Goal: Find specific page/section: Find specific page/section

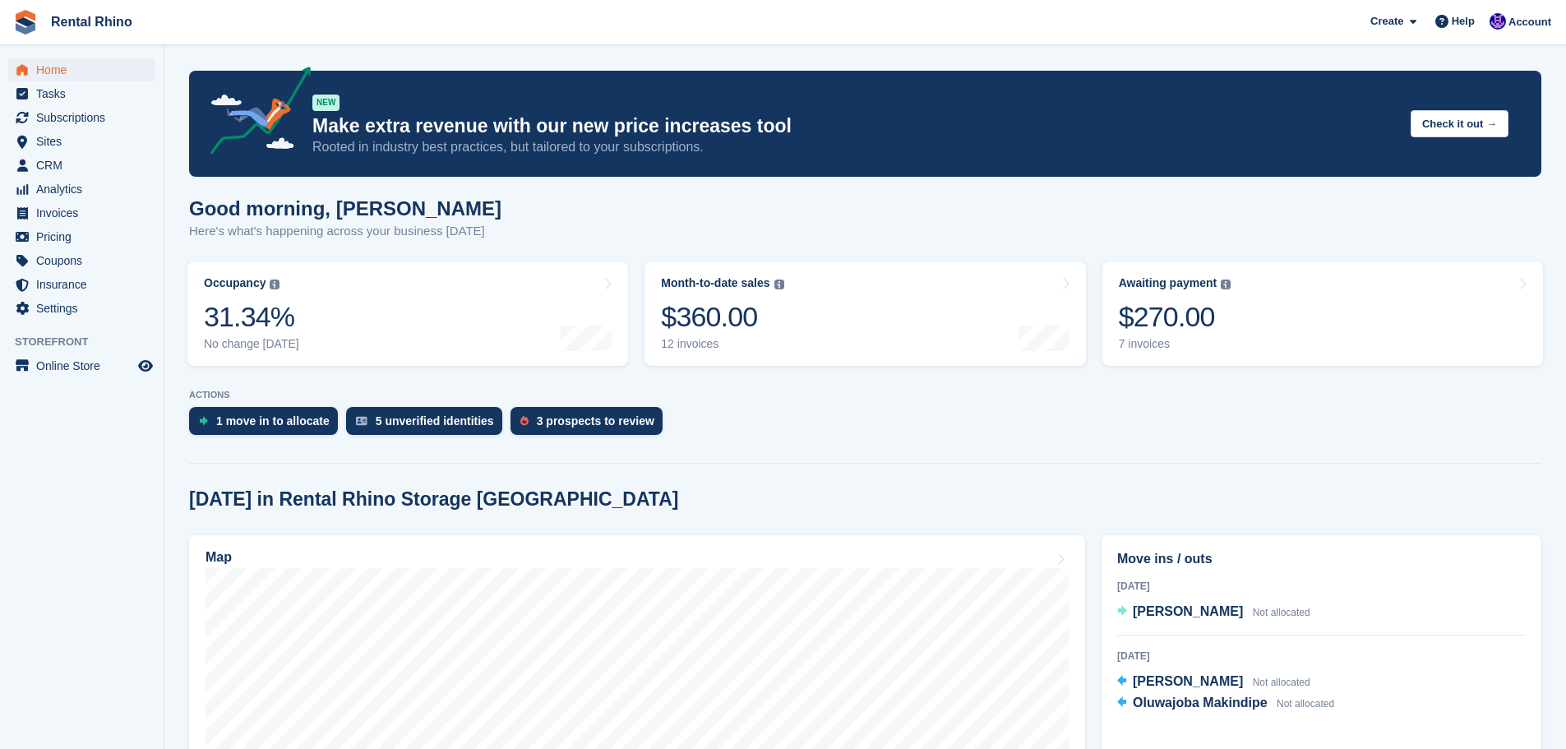
scroll to position [247, 0]
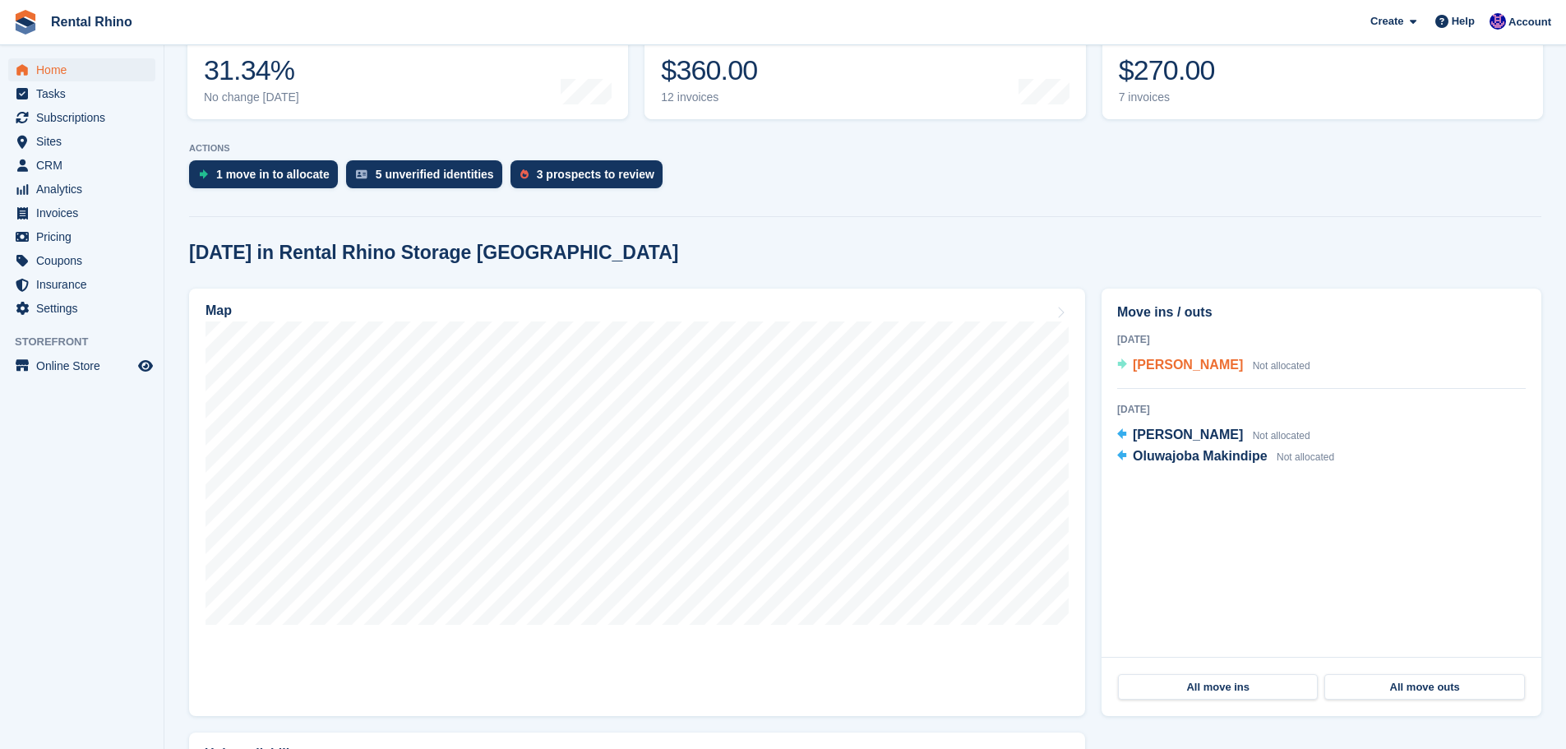
click at [1173, 364] on span "[PERSON_NAME]" at bounding box center [1187, 364] width 110 height 14
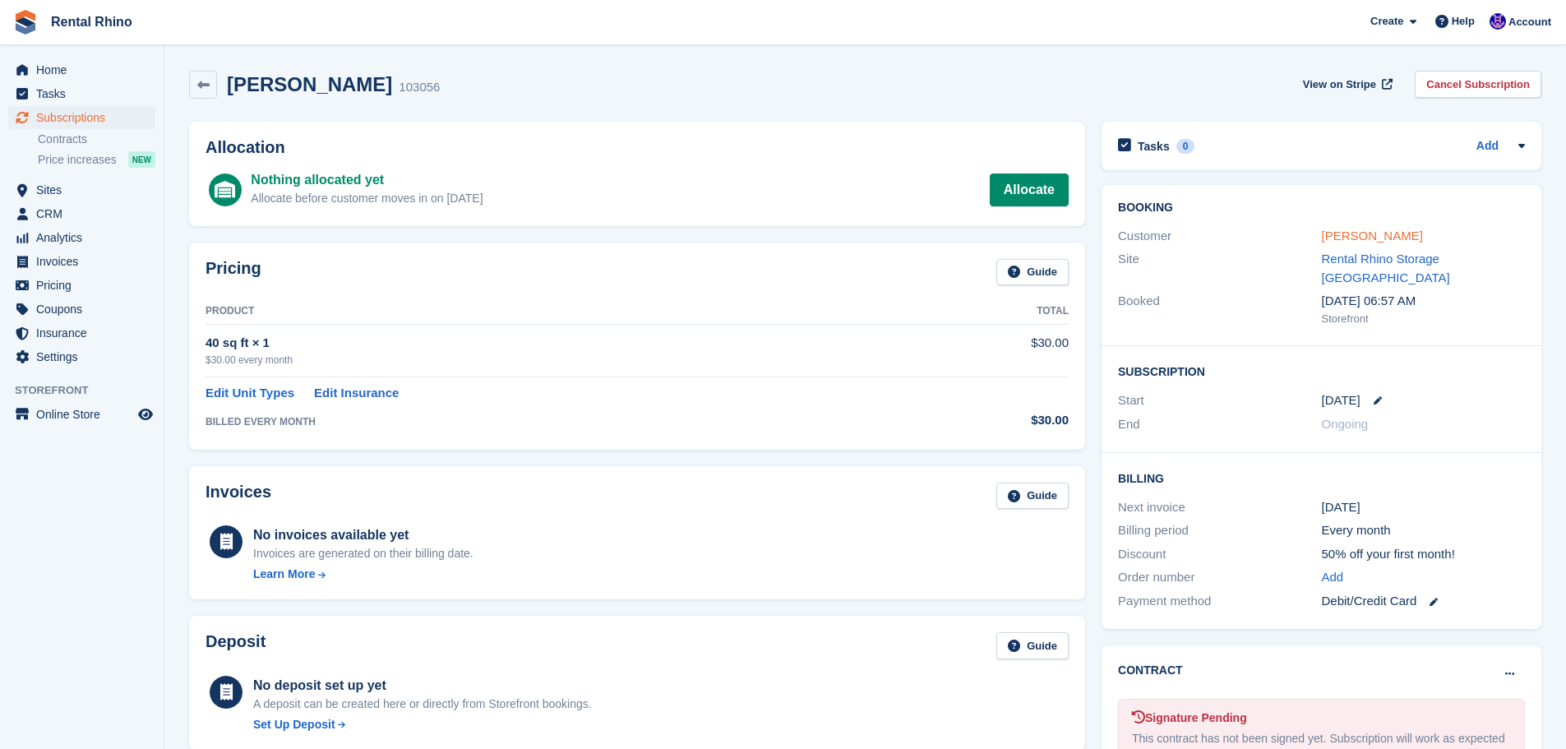
click at [1355, 233] on link "[PERSON_NAME]" at bounding box center [1372, 235] width 101 height 14
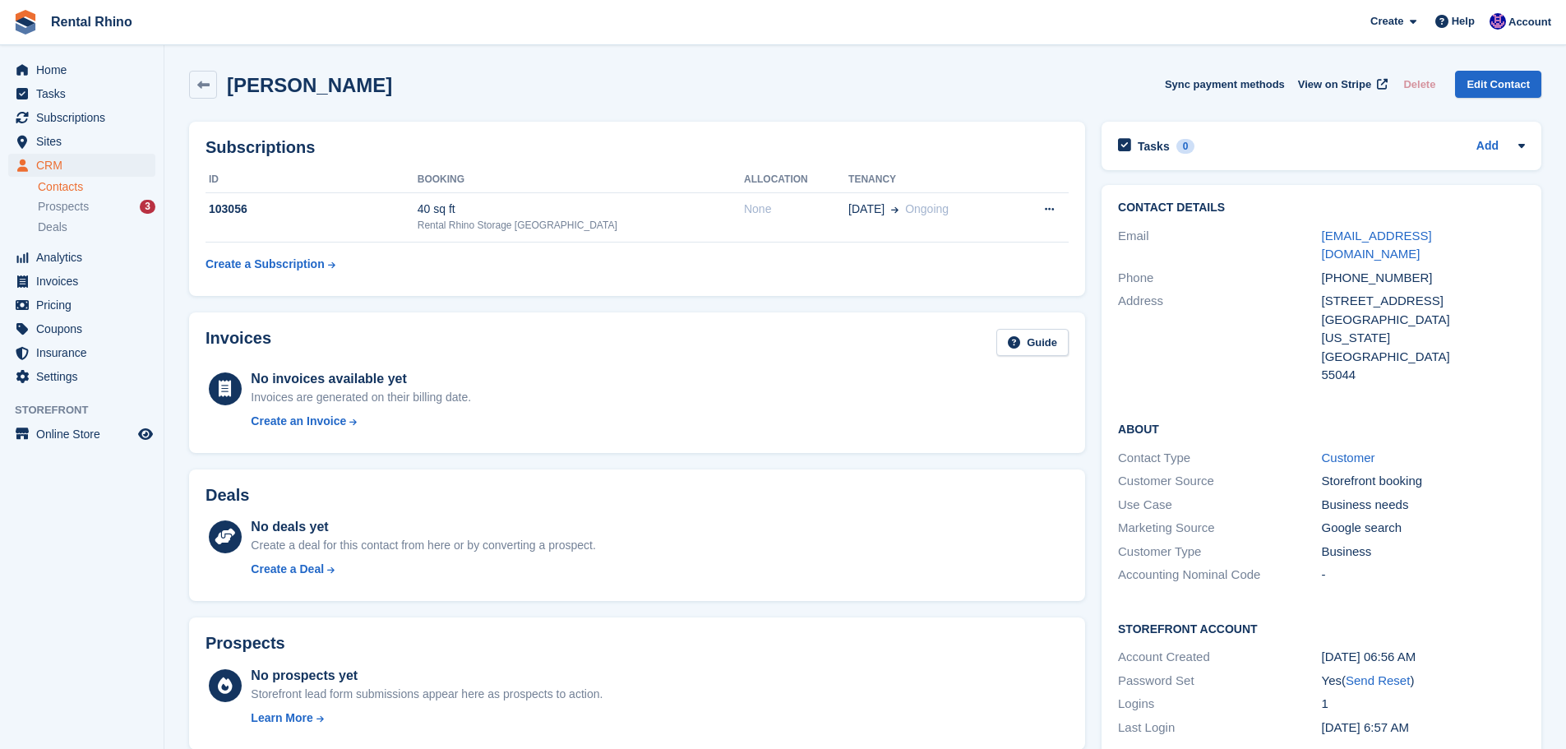
click at [947, 76] on div "Tanner Jensen Sync payment methods View on Stripe Delete Edit Contact" at bounding box center [865, 85] width 1352 height 28
